Goal: Task Accomplishment & Management: Use online tool/utility

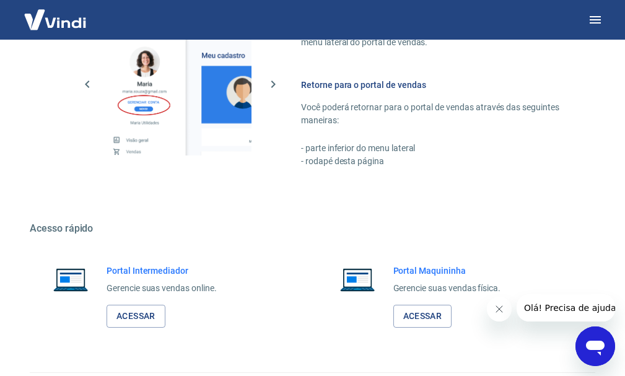
scroll to position [628, 0]
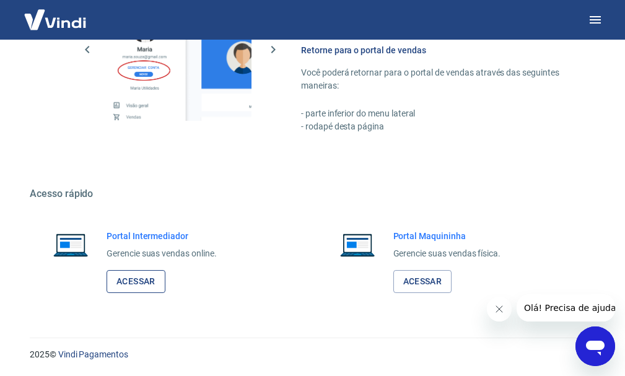
click at [137, 283] on link "Acessar" at bounding box center [136, 281] width 59 height 23
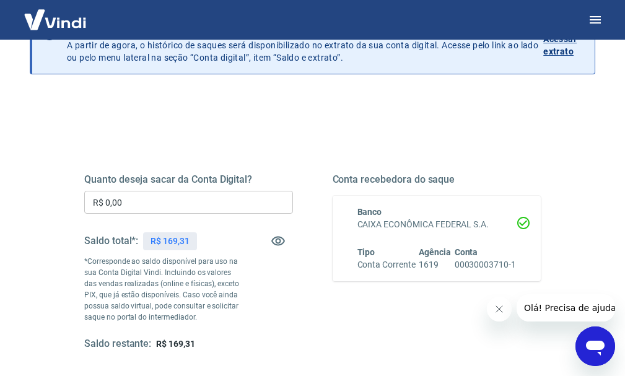
scroll to position [124, 0]
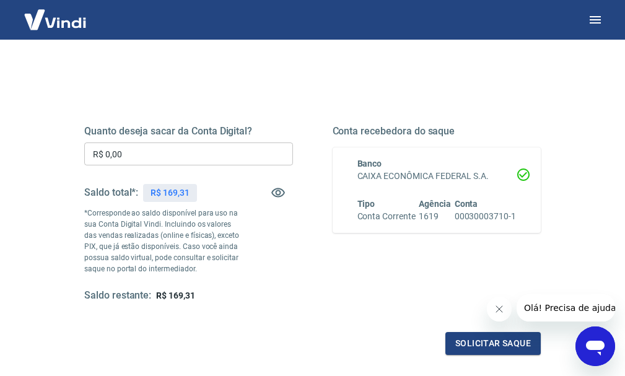
click at [497, 313] on icon "Fechar mensagem da empresa" at bounding box center [499, 309] width 10 height 10
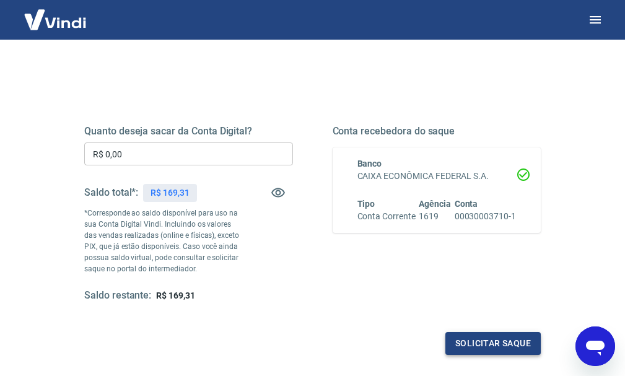
click at [496, 344] on button "Solicitar saque" at bounding box center [492, 343] width 95 height 23
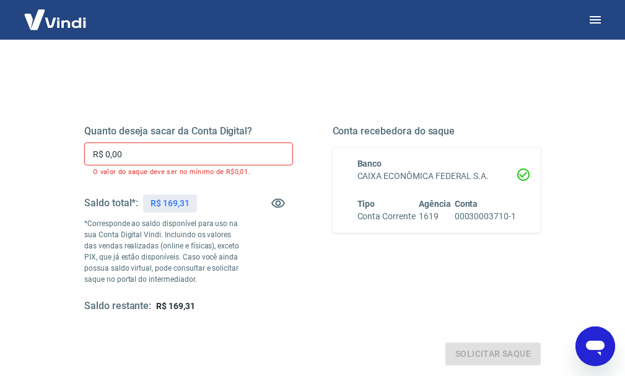
click at [150, 154] on input "R$ 0,00" at bounding box center [188, 153] width 209 height 23
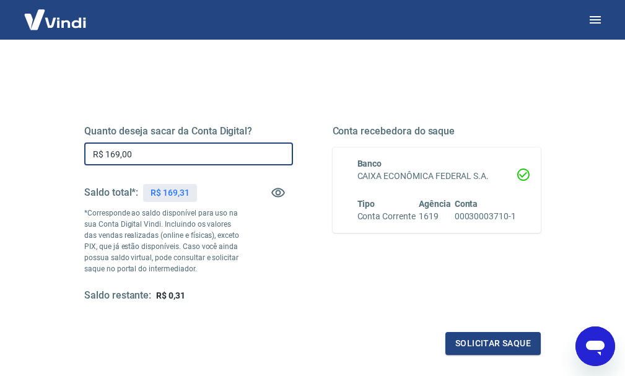
type input "R$ 169,00"
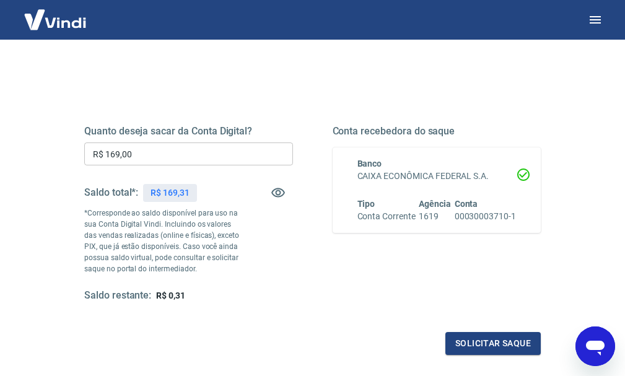
click at [295, 85] on div "Quanto deseja sacar da Conta Digital? R$ 169,00 ​ Saldo total*: R$ 169,31 *Corr…" at bounding box center [312, 220] width 486 height 299
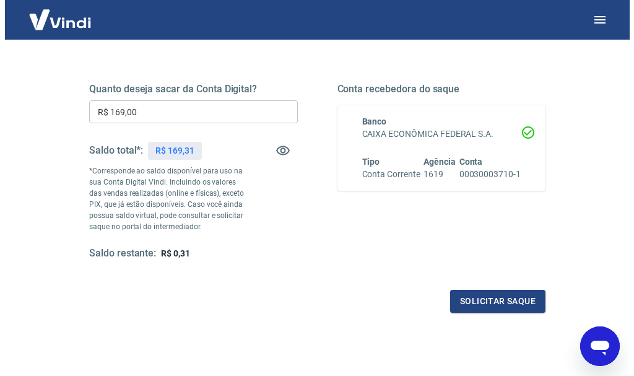
scroll to position [186, 0]
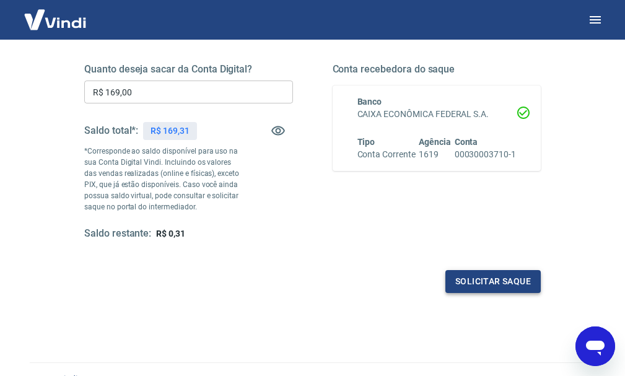
click at [490, 281] on button "Solicitar saque" at bounding box center [492, 281] width 95 height 23
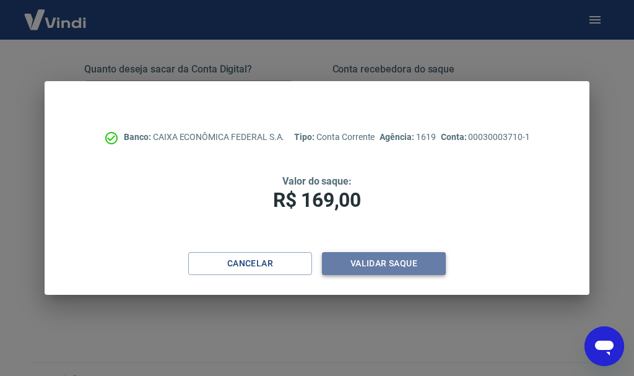
click at [367, 265] on button "Validar saque" at bounding box center [384, 263] width 124 height 23
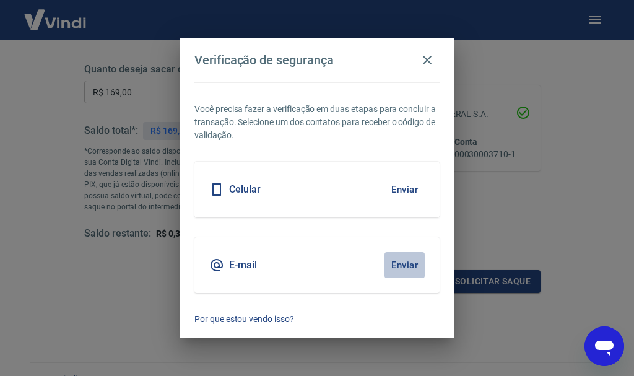
click at [405, 261] on button "Enviar" at bounding box center [405, 265] width 40 height 26
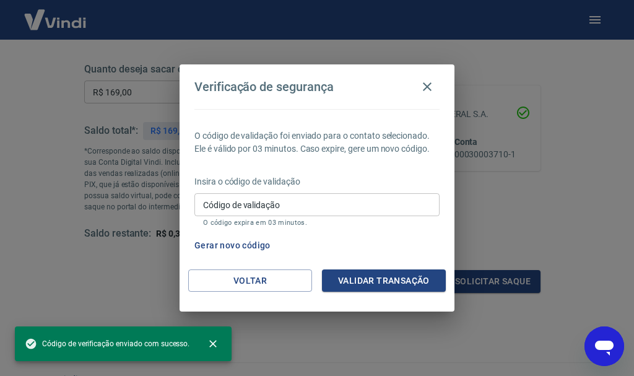
click at [336, 206] on input "Código de validação" at bounding box center [317, 204] width 245 height 23
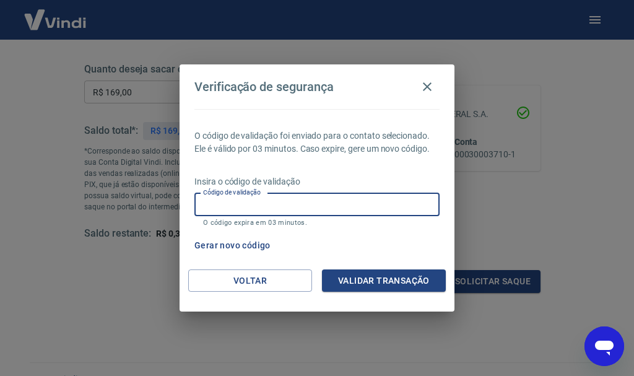
click at [261, 197] on label "Código de validação" at bounding box center [232, 192] width 58 height 9
click at [279, 203] on input "Código de validação" at bounding box center [317, 204] width 245 height 23
type input "927188"
click at [377, 273] on button "Validar transação" at bounding box center [384, 280] width 124 height 23
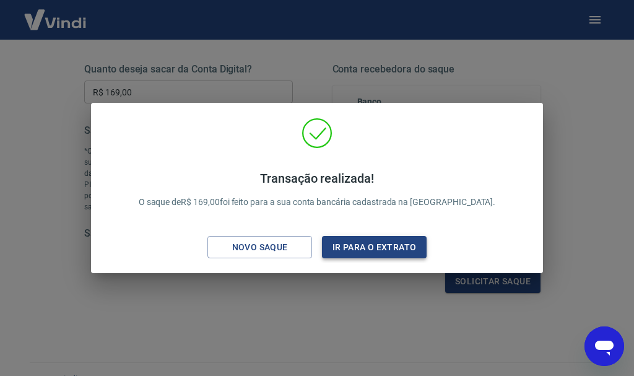
click at [357, 247] on button "Ir para o extrato" at bounding box center [374, 247] width 105 height 23
